Goal: Task Accomplishment & Management: Manage account settings

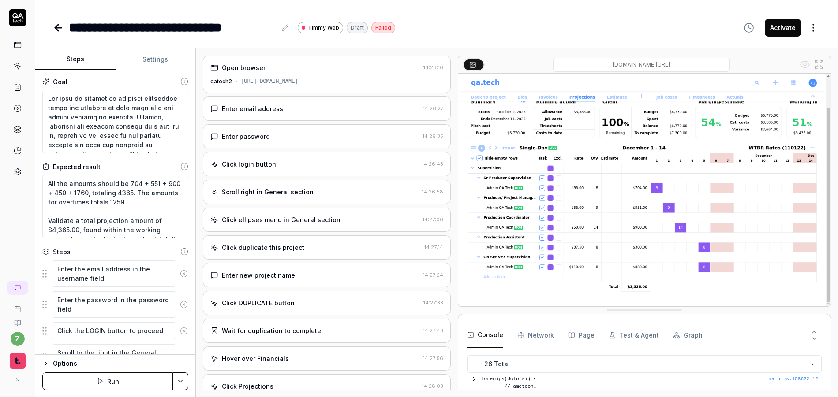
type textarea "*"
drag, startPoint x: 136, startPoint y: 31, endPoint x: 284, endPoint y: 35, distance: 147.4
click at [247, 37] on div "**********" at bounding box center [173, 28] width 208 height 20
type textarea "*"
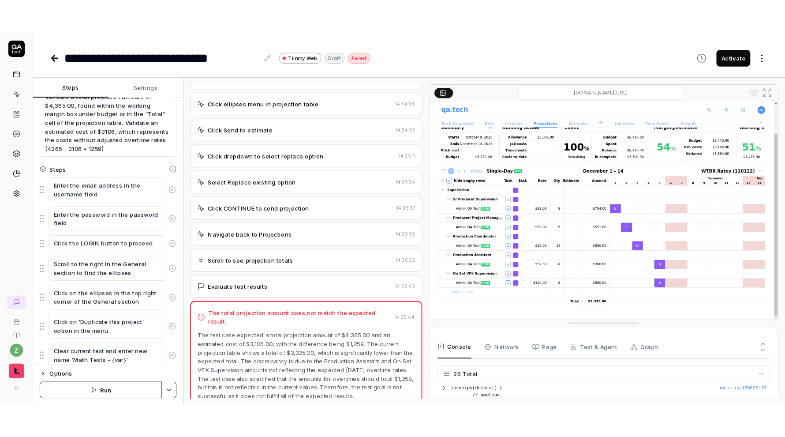
scroll to position [702, 0]
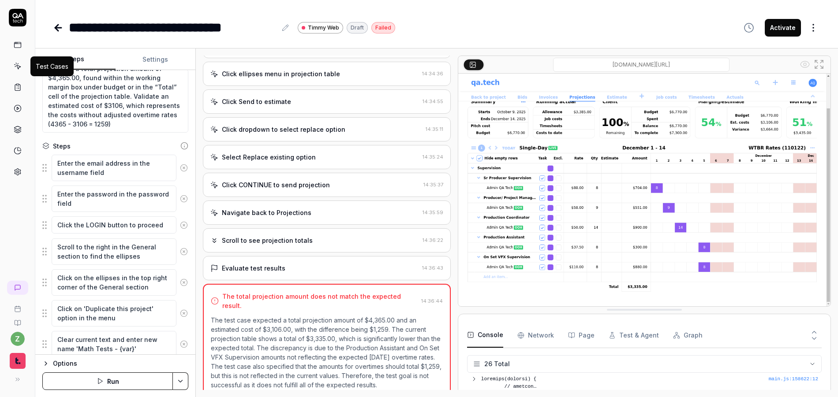
click at [19, 68] on icon at bounding box center [18, 66] width 8 height 8
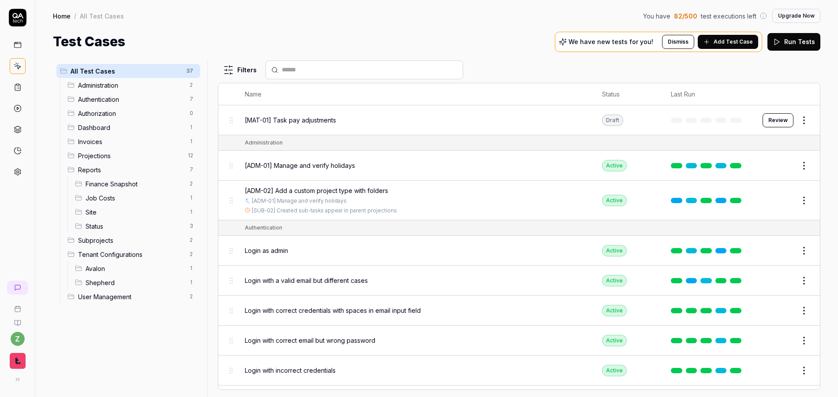
click at [191, 71] on html "z Home / All Test Cases You have 82 / 500 test executions left Upgrade Now Home…" at bounding box center [419, 198] width 838 height 397
click at [176, 86] on div "Add Scenario" at bounding box center [160, 88] width 70 height 19
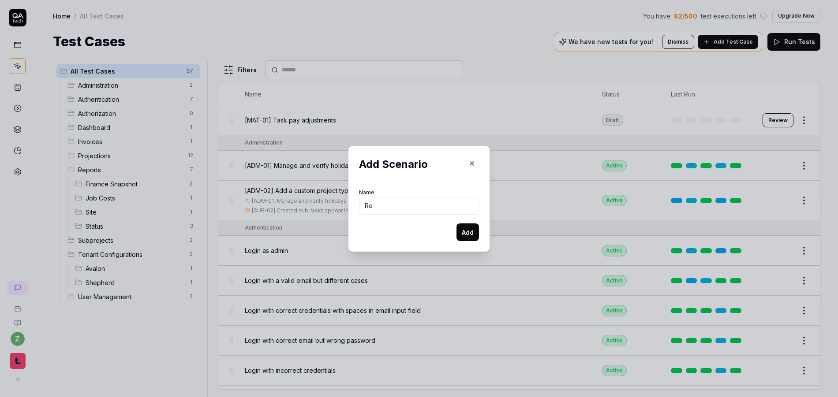
type input "R"
type input "Math"
click at [457, 224] on button "Add" at bounding box center [468, 233] width 22 height 18
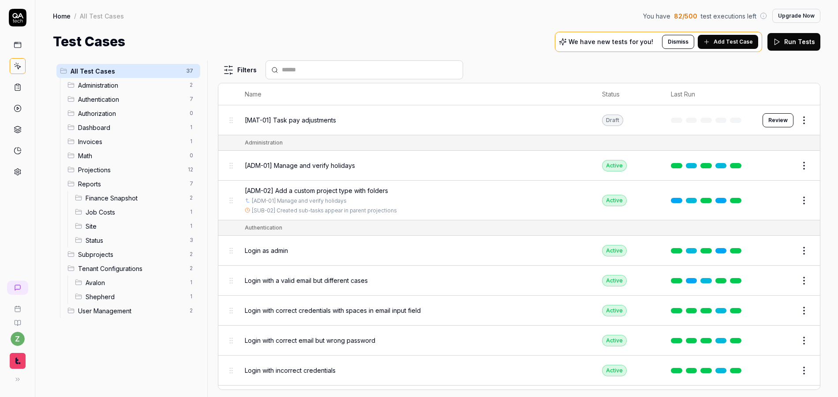
click at [132, 68] on span "All Test Cases" at bounding box center [126, 71] width 110 height 9
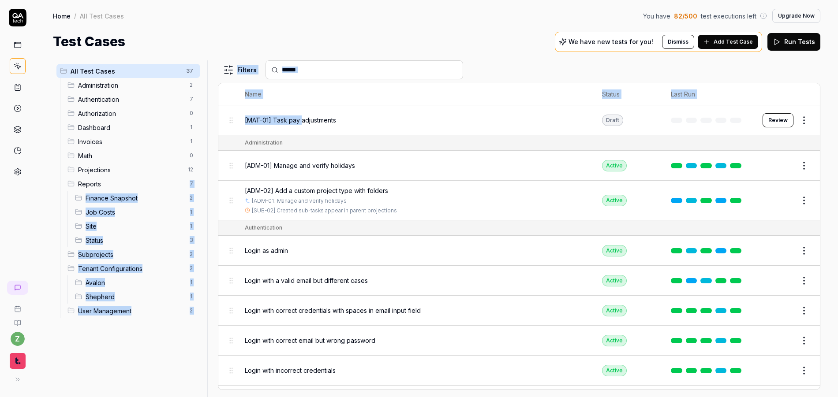
drag, startPoint x: 300, startPoint y: 119, endPoint x: 215, endPoint y: 151, distance: 91.0
click at [184, 181] on div "All Test Cases 37 Administration 2 Authentication 7 Authorization 0 Dashboard 1…" at bounding box center [437, 228] width 768 height 337
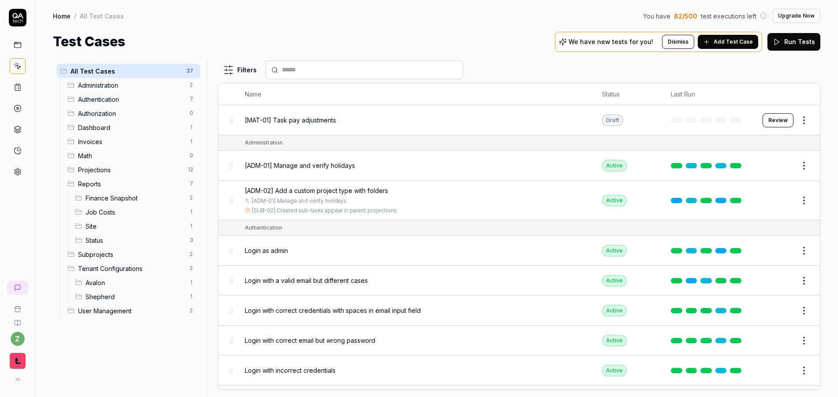
click at [321, 23] on div "Home / All Test Cases You have 82 / 500 test executions left Upgrade Now Home /…" at bounding box center [436, 26] width 803 height 52
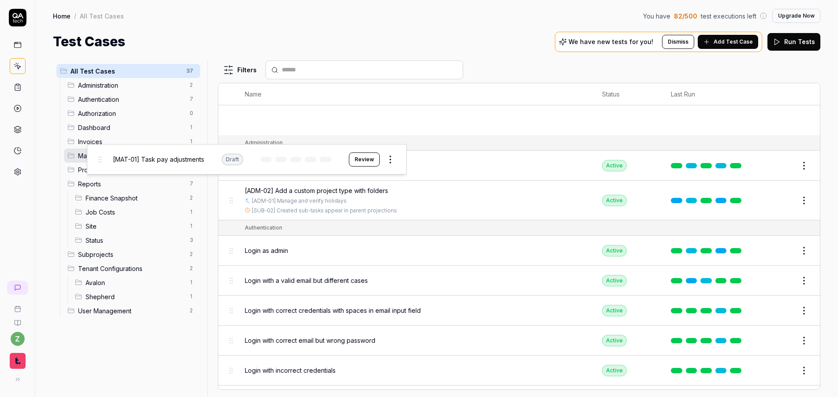
drag, startPoint x: 229, startPoint y: 121, endPoint x: 97, endPoint y: 158, distance: 137.4
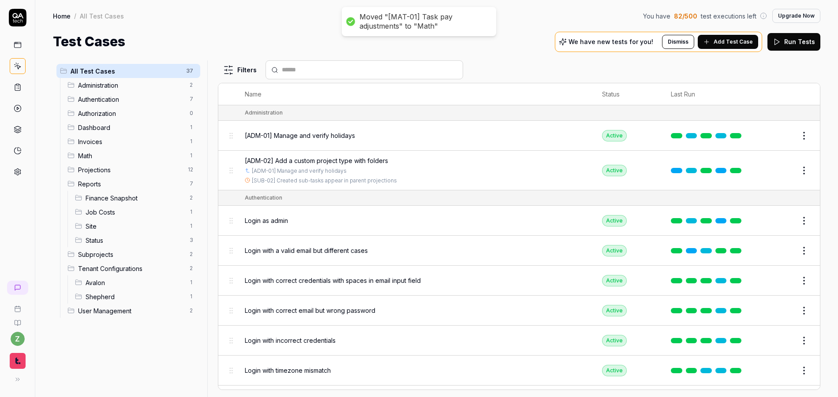
click at [97, 158] on span "Math" at bounding box center [131, 155] width 106 height 9
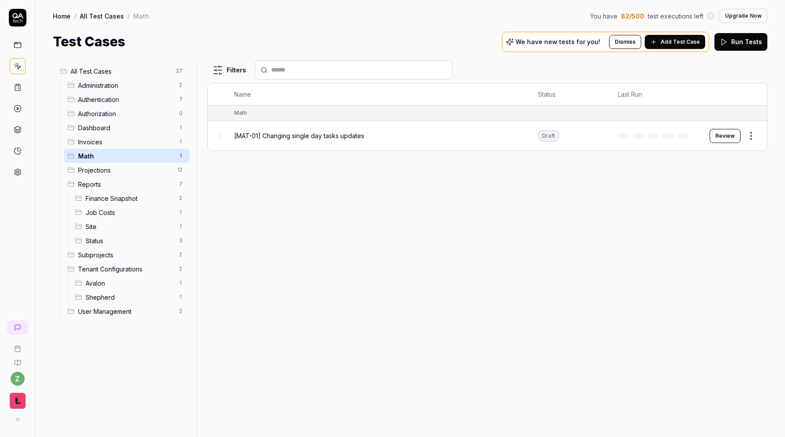
click at [351, 135] on span "[MAT-01] Changing single day tasks updates" at bounding box center [299, 135] width 130 height 9
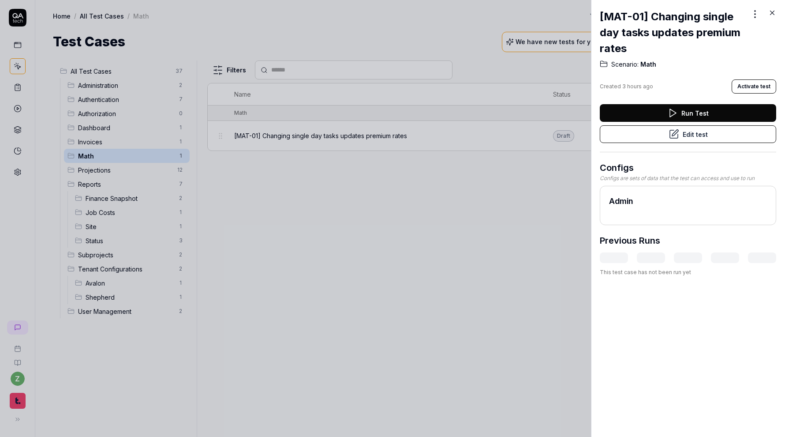
click at [302, 194] on div at bounding box center [392, 218] width 785 height 437
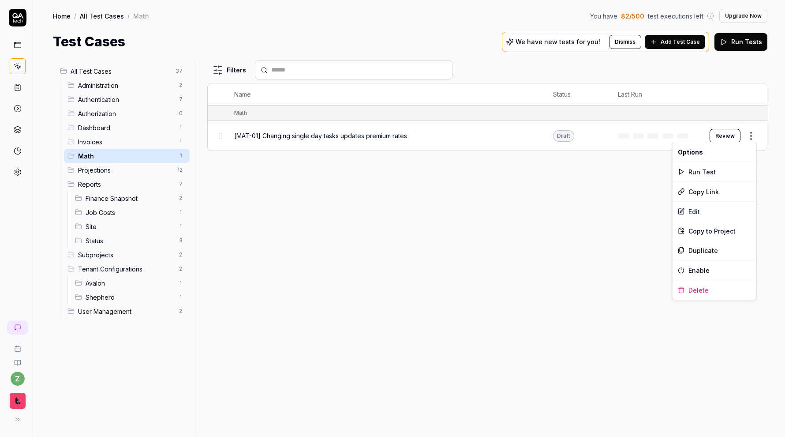
click at [748, 132] on html "z Home / All Test Cases / Math You have 82 / 500 test executions left Upgrade N…" at bounding box center [392, 218] width 785 height 437
click at [700, 249] on div "Duplicate" at bounding box center [715, 249] width 84 height 19
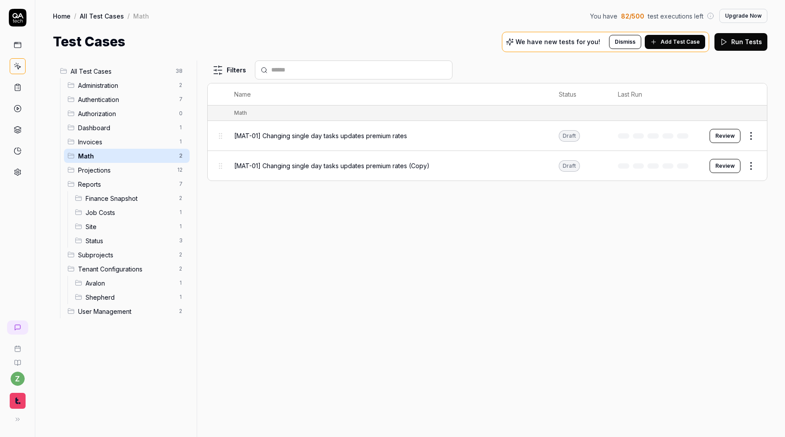
click at [756, 168] on body "z Home / All Test Cases / Math You have 82 / 500 test executions left Upgrade N…" at bounding box center [392, 218] width 785 height 437
click at [751, 171] on body "z Home / All Test Cases / Math You have 82 / 500 test executions left Upgrade N…" at bounding box center [392, 218] width 785 height 437
click at [749, 172] on body "z Home / All Test Cases / Math You have 82 / 500 test executions left Upgrade N…" at bounding box center [392, 218] width 785 height 437
click at [751, 165] on html "z Home / All Test Cases / Math You have 82 / 500 test executions left Upgrade N…" at bounding box center [392, 218] width 785 height 437
click at [704, 240] on div "Edit" at bounding box center [715, 241] width 84 height 19
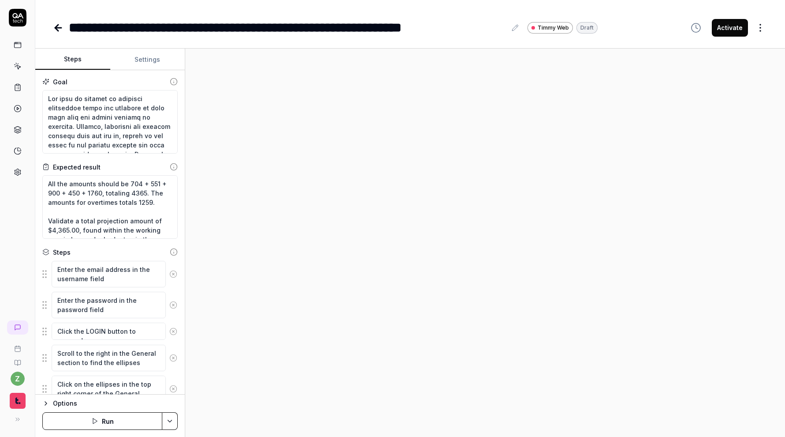
type textarea "*"
click at [124, 27] on div "**********" at bounding box center [288, 28] width 438 height 20
click at [240, 31] on div "**********" at bounding box center [289, 28] width 440 height 20
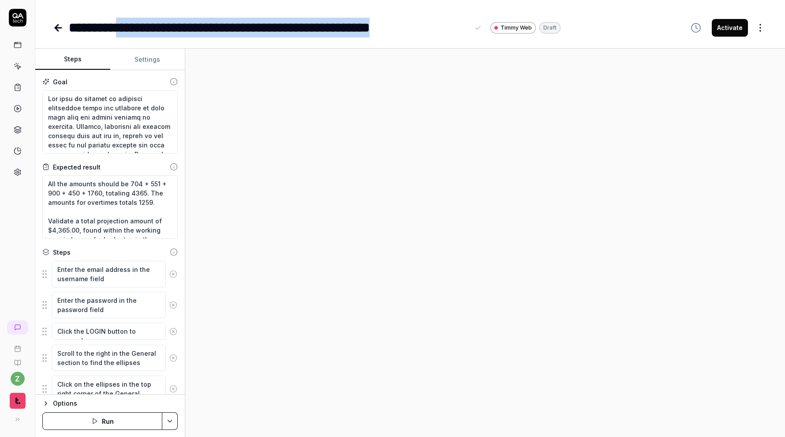
drag, startPoint x: 137, startPoint y: 28, endPoint x: 469, endPoint y: 24, distance: 332.2
click at [469, 24] on div "**********" at bounding box center [276, 28] width 415 height 20
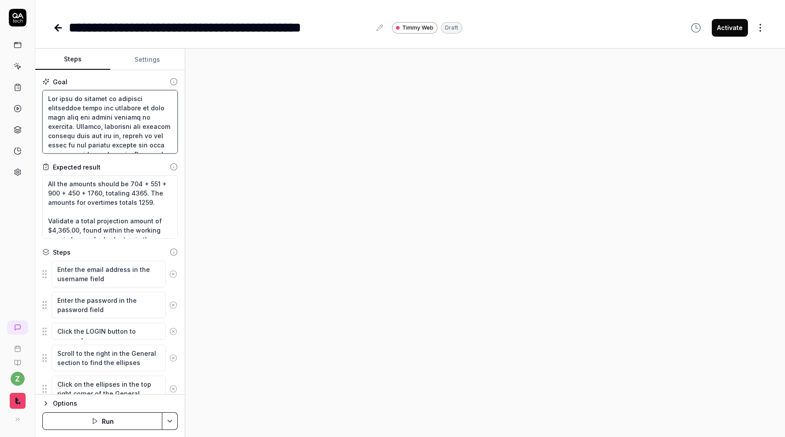
click at [145, 130] on textarea at bounding box center [109, 122] width 135 height 64
type textarea "*"
type textarea "V"
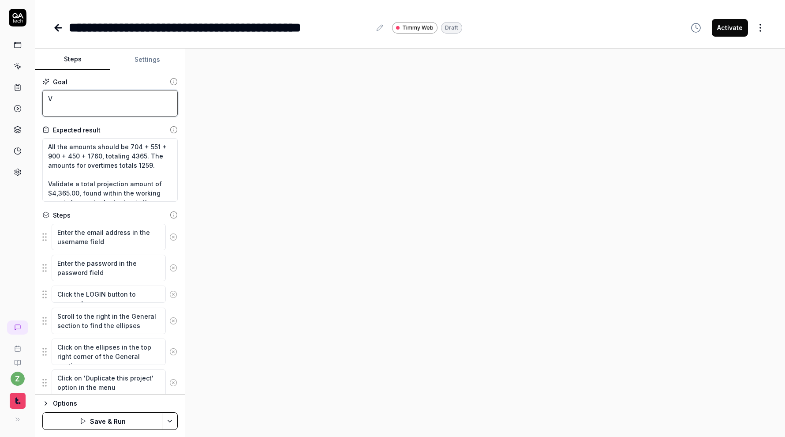
type textarea "*"
type textarea "Va"
type textarea "*"
type textarea "Val"
type textarea "*"
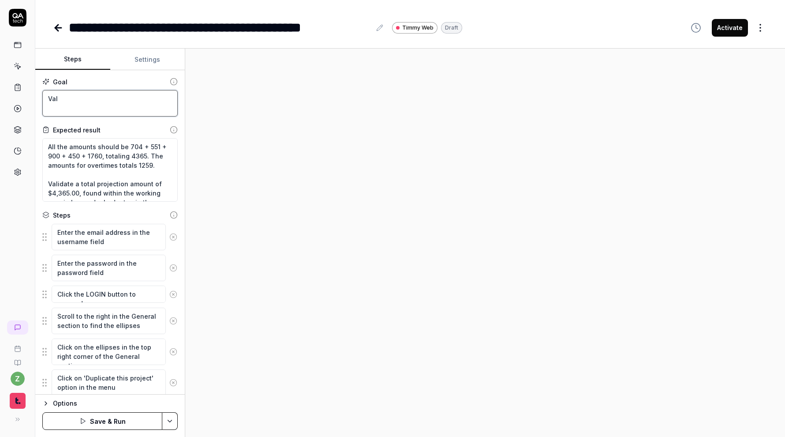
type textarea "Vali"
type textarea "*"
type textarea "Valid"
type textarea "*"
type textarea "Valida"
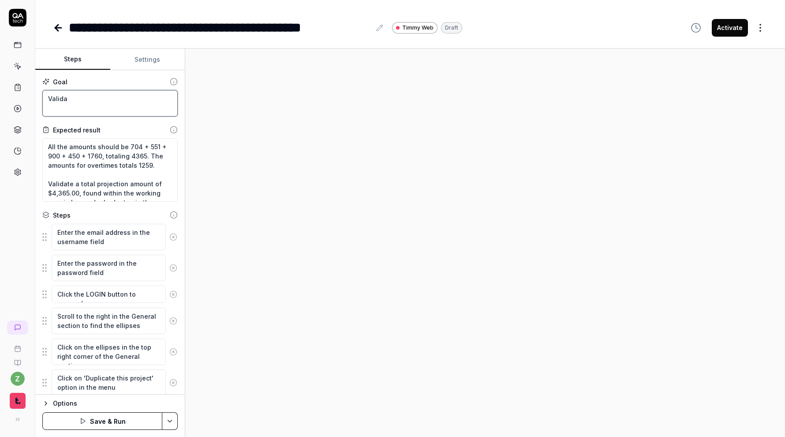
type textarea "*"
type textarea "Validat"
type textarea "*"
type textarea "Validate"
type textarea "*"
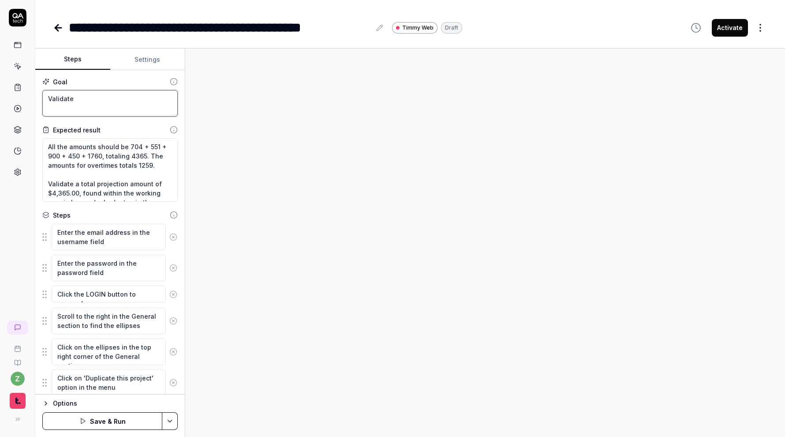
type textarea "Validate"
type textarea "*"
type textarea "Validate t"
type textarea "*"
type textarea "Validate th"
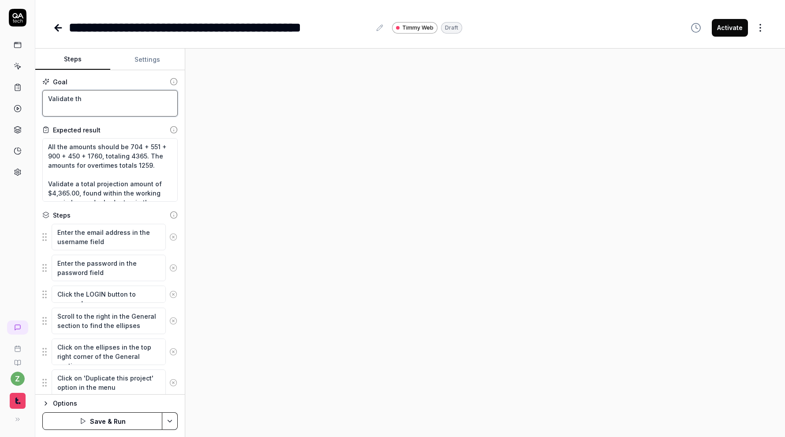
type textarea "*"
type textarea "Validate tha"
type textarea "*"
type textarea "Validate that"
click at [368, 33] on div "**********" at bounding box center [220, 28] width 302 height 20
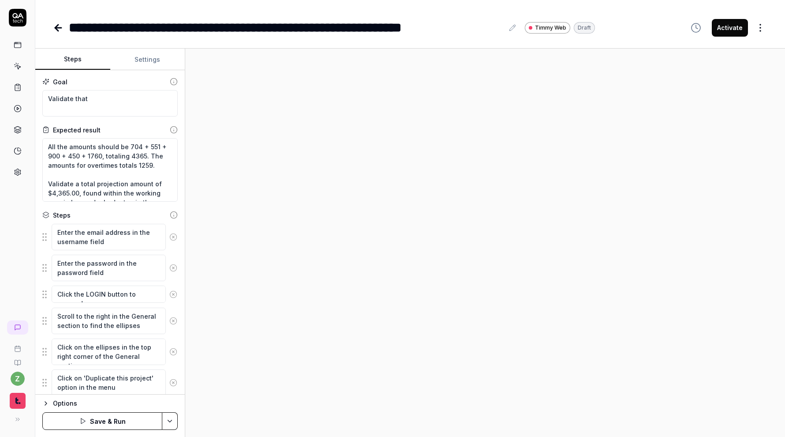
type textarea "*"
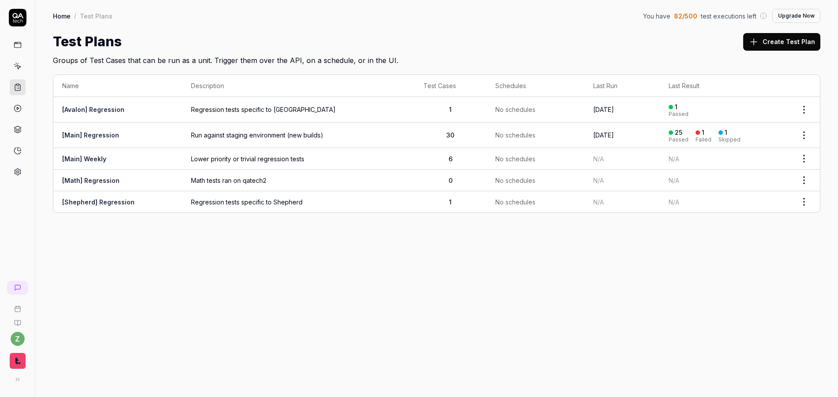
click at [103, 180] on link "[Math] Regression" at bounding box center [90, 180] width 57 height 7
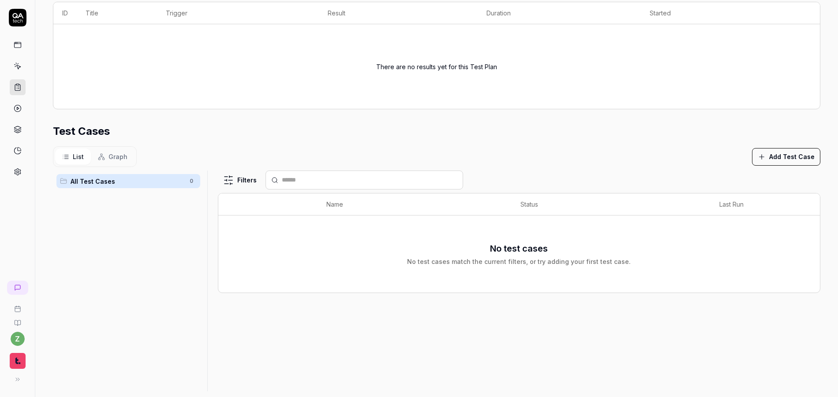
scroll to position [165, 0]
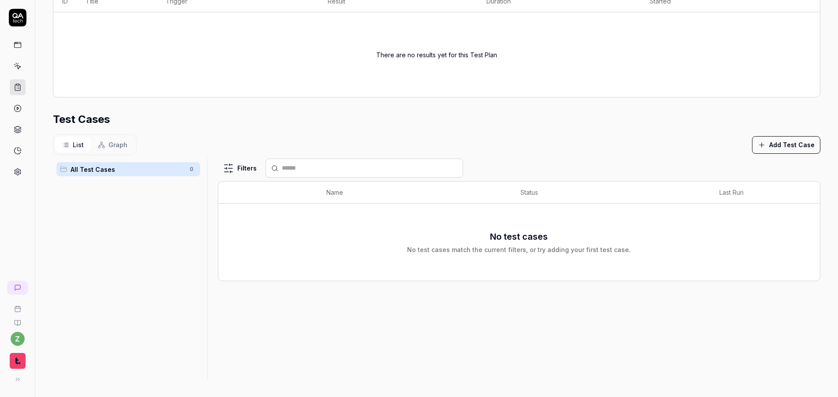
click at [775, 138] on button "Add Test Case" at bounding box center [786, 145] width 68 height 18
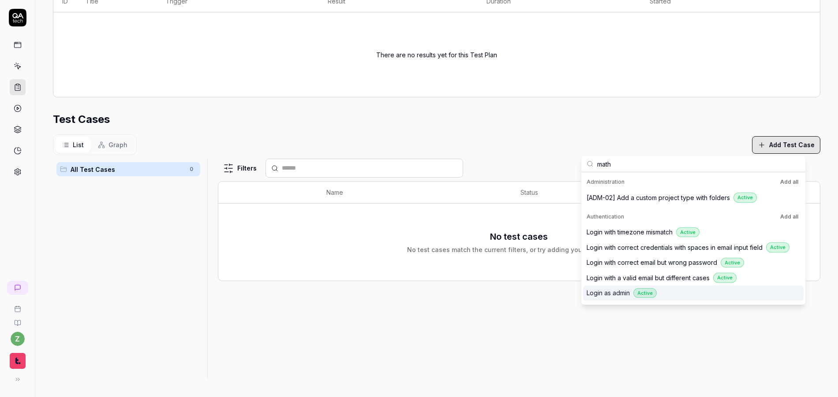
scroll to position [102, 0]
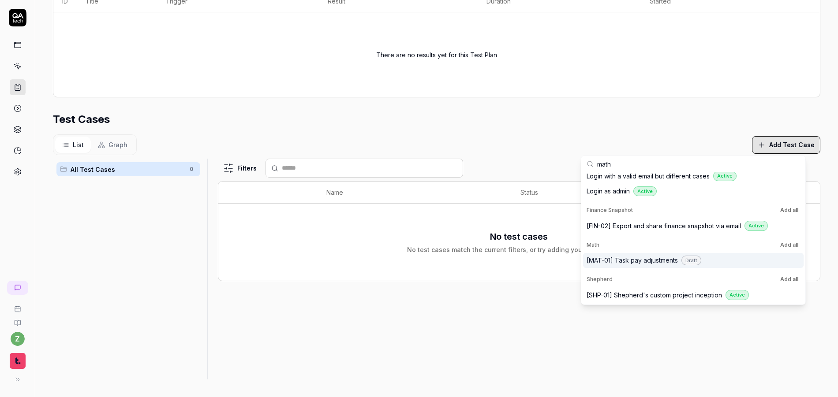
type input "math"
click at [659, 262] on span "[MAT-01] Task pay adjustments" at bounding box center [632, 260] width 91 height 9
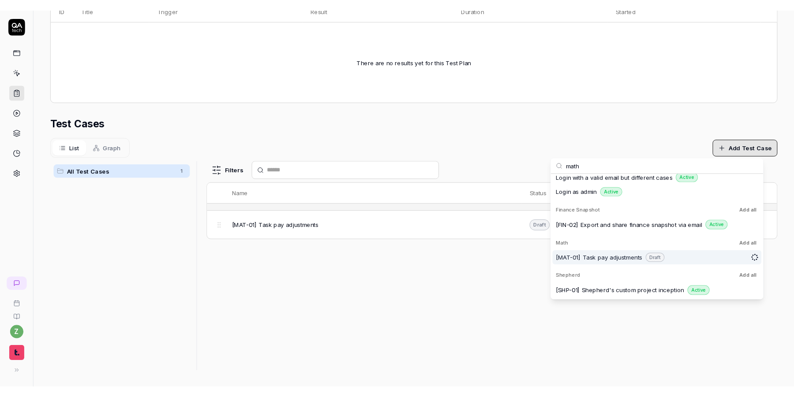
scroll to position [213, 0]
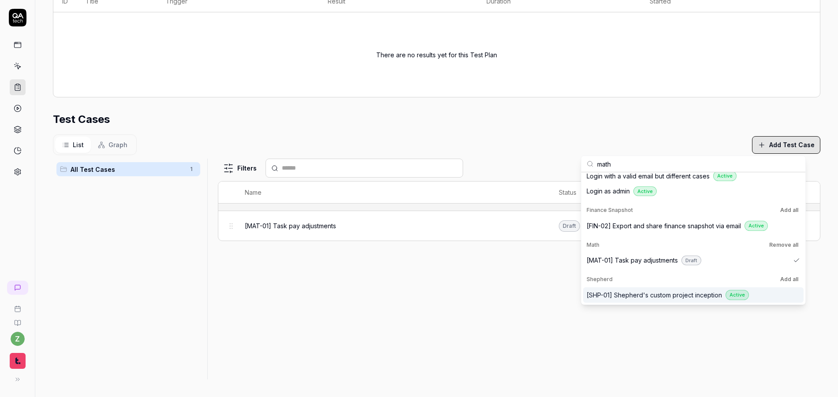
click at [471, 315] on div "Filters Name Status Last Run [MAT-01] Task pay adjustments Draft Review" at bounding box center [519, 269] width 603 height 221
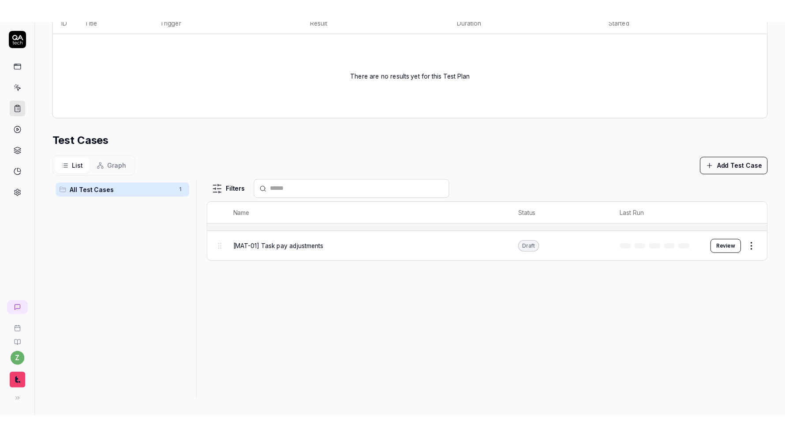
scroll to position [212, 0]
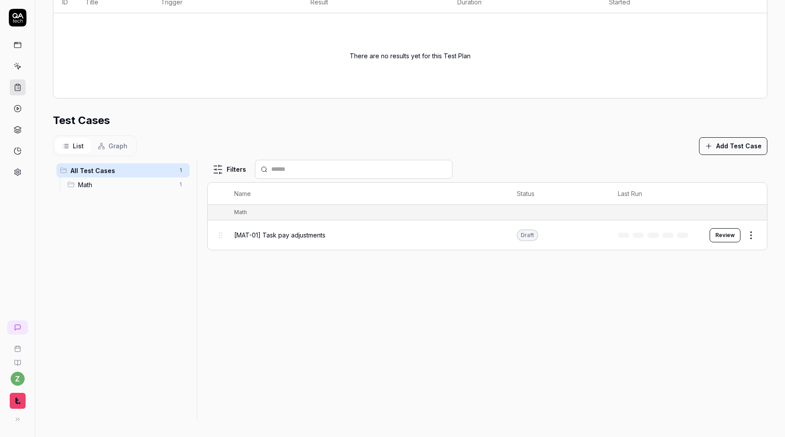
click at [306, 235] on span "[MAT-01] Task pay adjustments" at bounding box center [279, 234] width 91 height 9
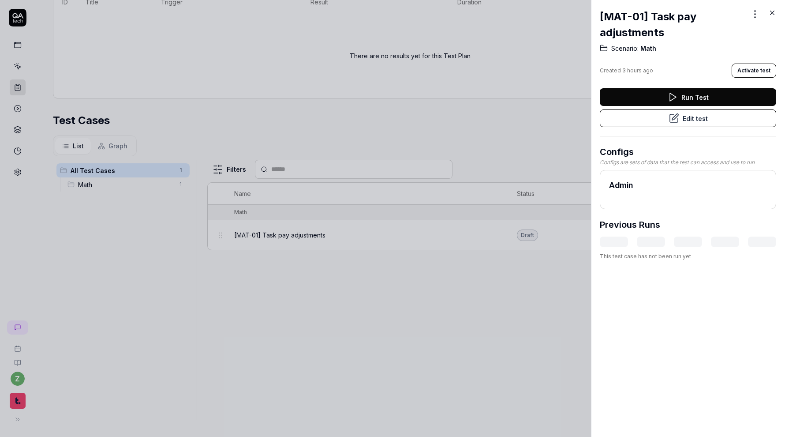
click at [650, 119] on button "Edit test" at bounding box center [688, 118] width 176 height 18
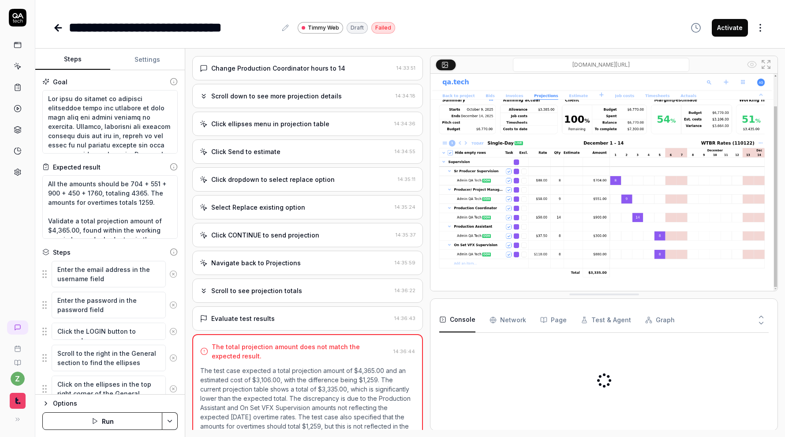
scroll to position [681, 0]
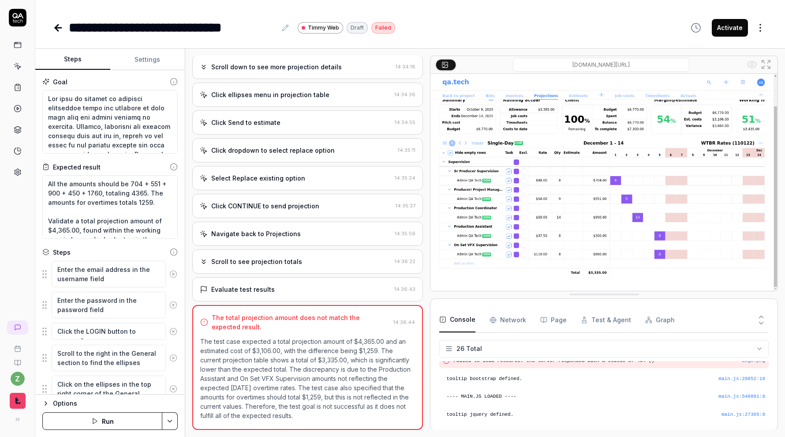
type textarea "*"
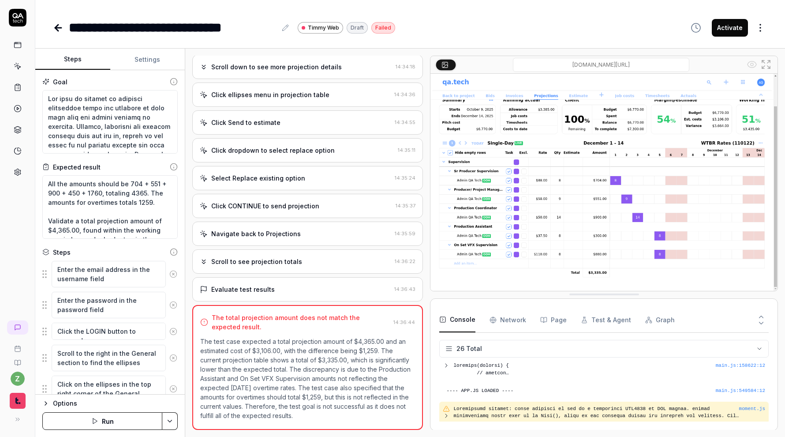
scroll to position [429, 0]
click at [266, 24] on div "**********" at bounding box center [173, 28] width 208 height 20
drag, startPoint x: 274, startPoint y: 29, endPoint x: 134, endPoint y: 26, distance: 140.3
click at [134, 26] on div "**********" at bounding box center [173, 28] width 208 height 20
click at [326, 30] on div "**********" at bounding box center [215, 28] width 293 height 20
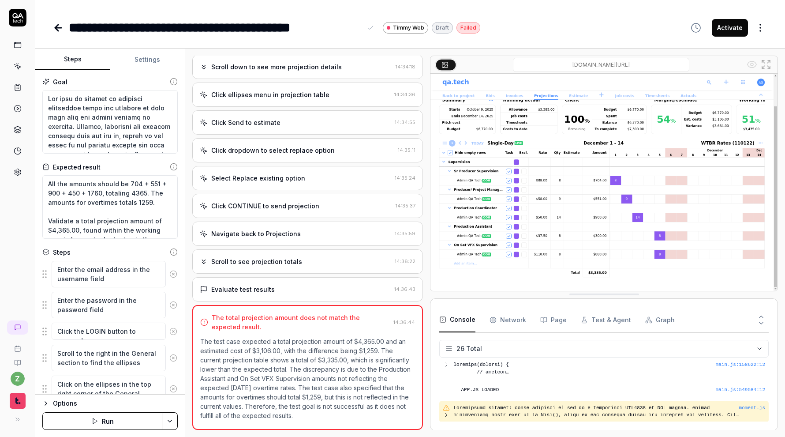
click at [356, 30] on div "**********" at bounding box center [215, 28] width 293 height 20
click at [472, 49] on div "Open browser 14:26:16 qatech2 https://qatech2.timmyio.dev/projects/2169 Enter e…" at bounding box center [485, 243] width 600 height 388
type textarea "*"
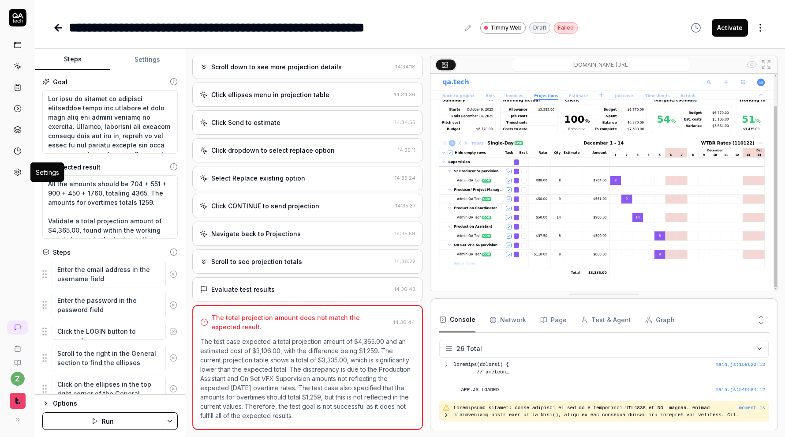
click at [20, 169] on icon at bounding box center [18, 172] width 8 height 8
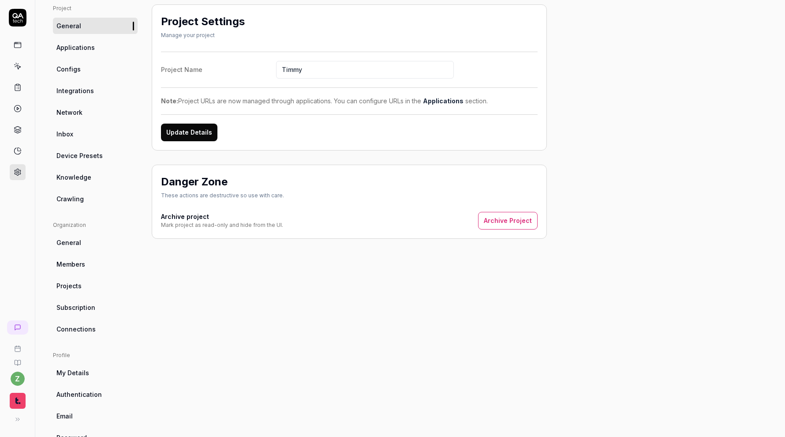
scroll to position [91, 0]
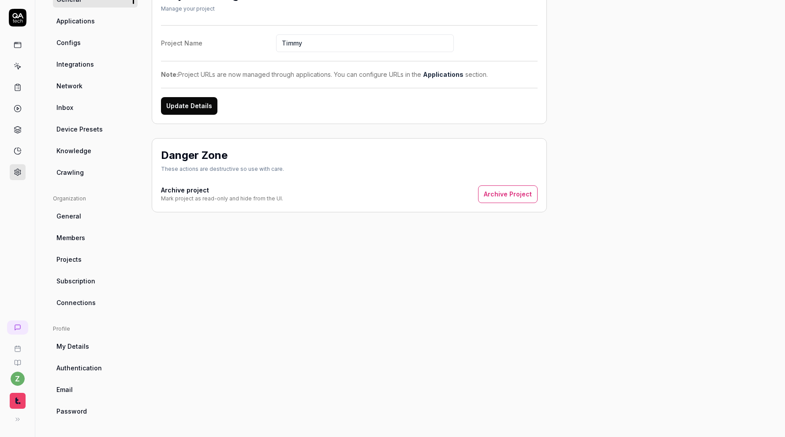
click at [95, 217] on link "General" at bounding box center [95, 216] width 85 height 16
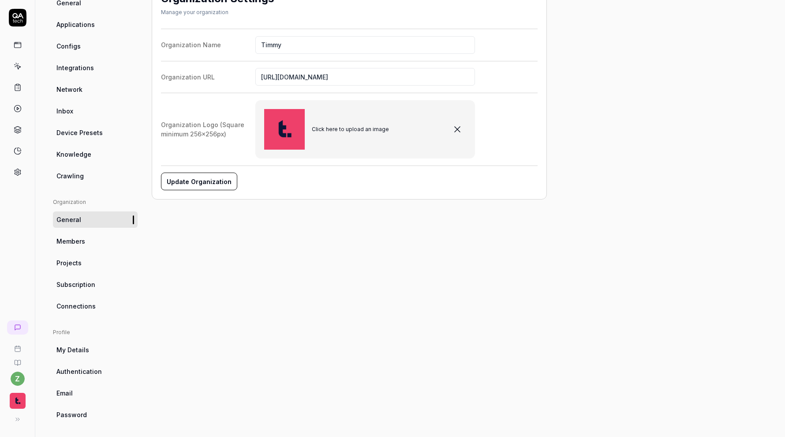
scroll to position [90, 0]
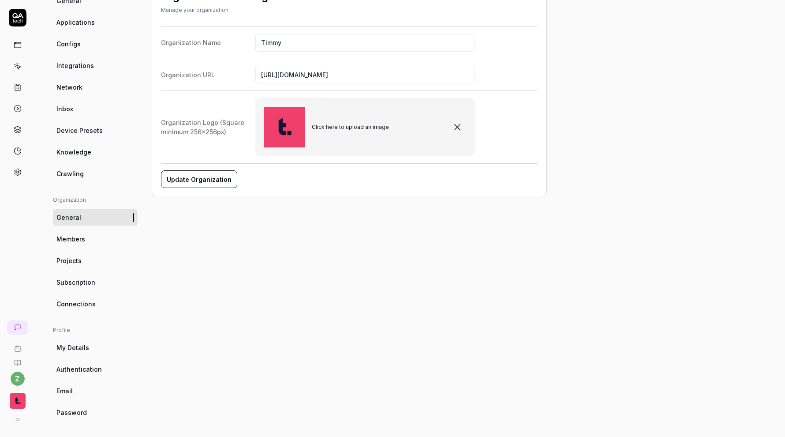
click at [85, 343] on span "My Details" at bounding box center [72, 347] width 33 height 9
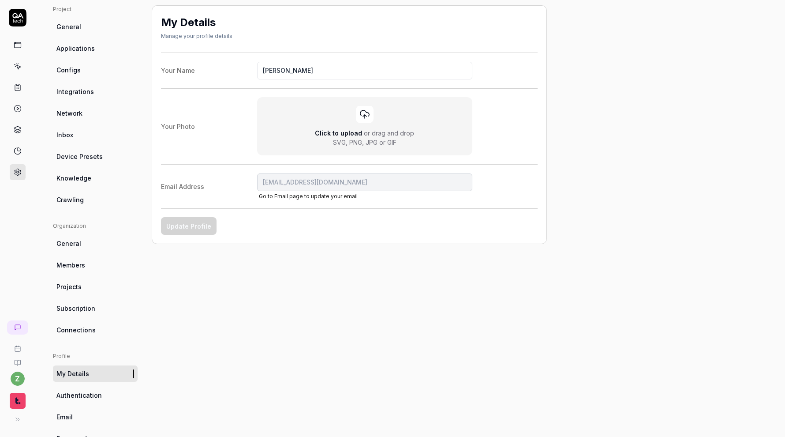
scroll to position [91, 0]
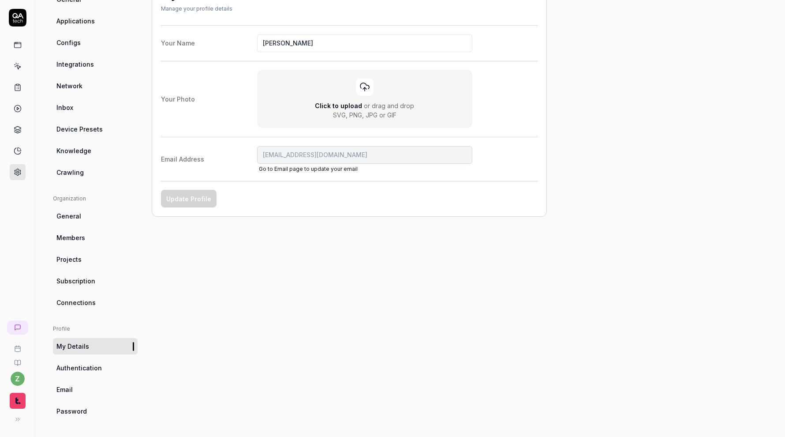
click at [95, 261] on link "Projects" at bounding box center [95, 259] width 85 height 16
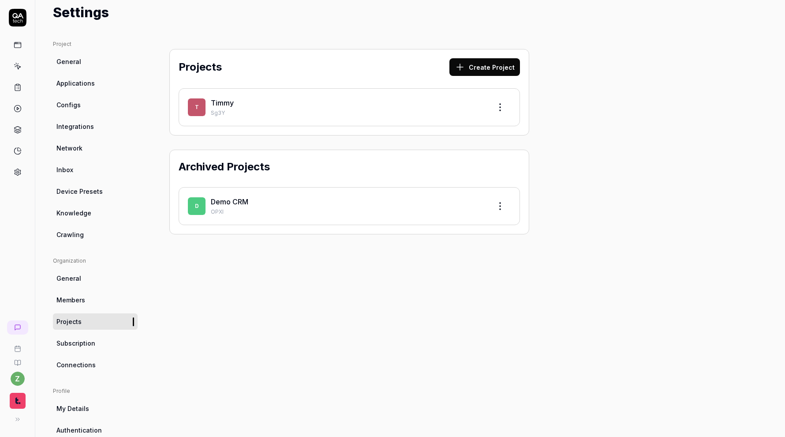
scroll to position [30, 0]
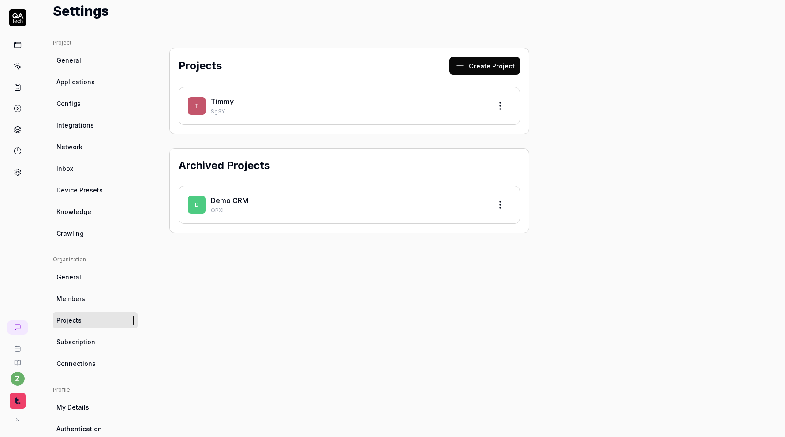
click at [90, 105] on link "Configs" at bounding box center [95, 103] width 85 height 16
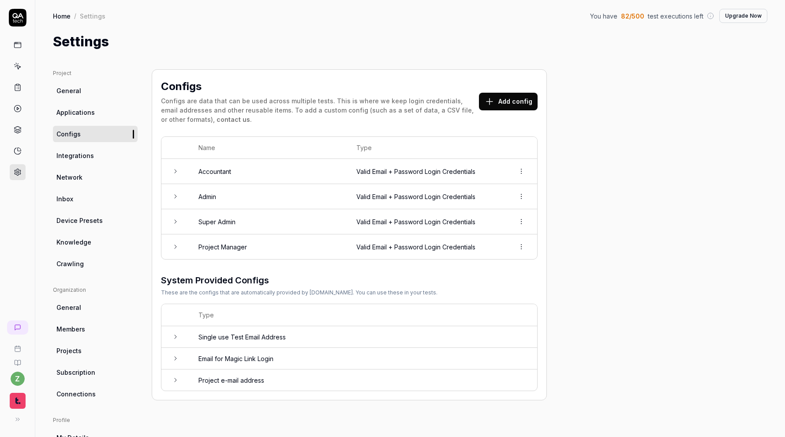
click at [106, 113] on link "Applications" at bounding box center [95, 112] width 85 height 16
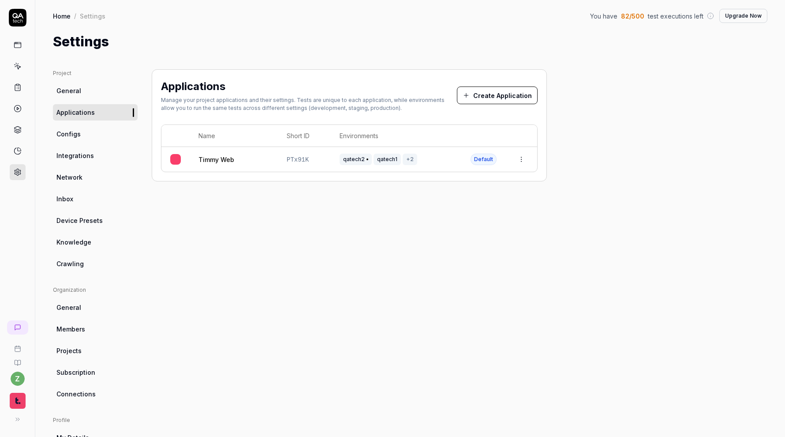
click at [263, 159] on div "Timmy Web" at bounding box center [233, 159] width 71 height 9
click at [226, 162] on link "Timmy Web" at bounding box center [216, 159] width 36 height 9
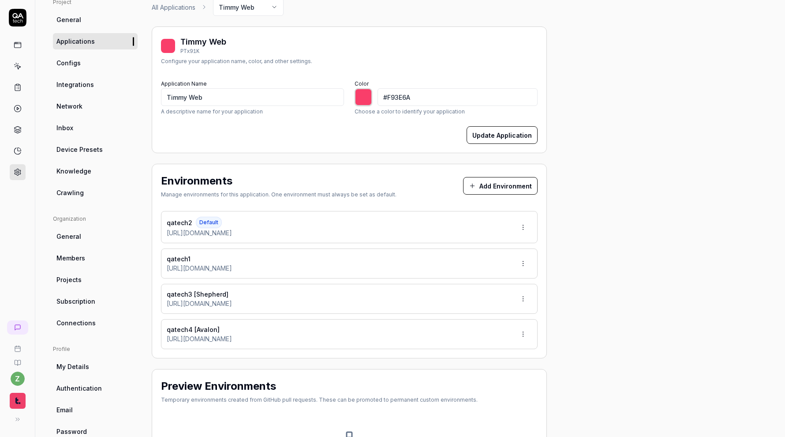
scroll to position [74, 0]
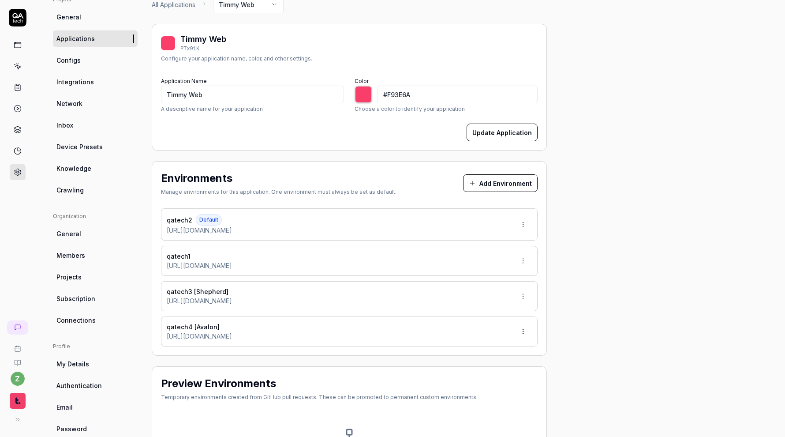
type input "*******"
